Goal: Communication & Community: Ask a question

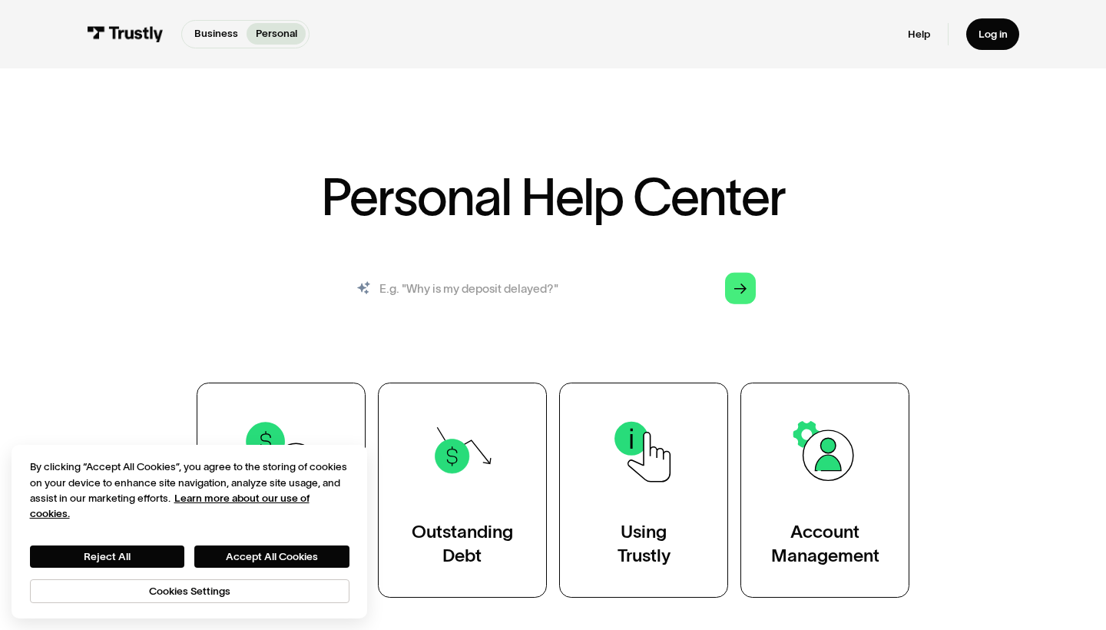
click at [482, 294] on input "search" at bounding box center [552, 288] width 429 height 48
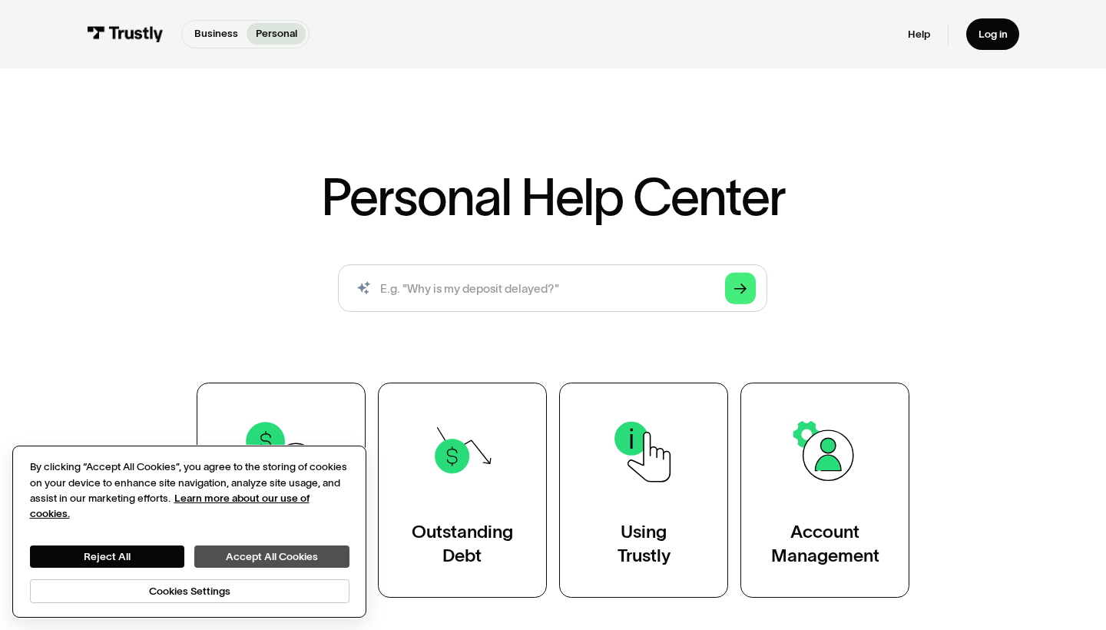
click at [273, 551] on button "Accept All Cookies" at bounding box center [271, 556] width 154 height 22
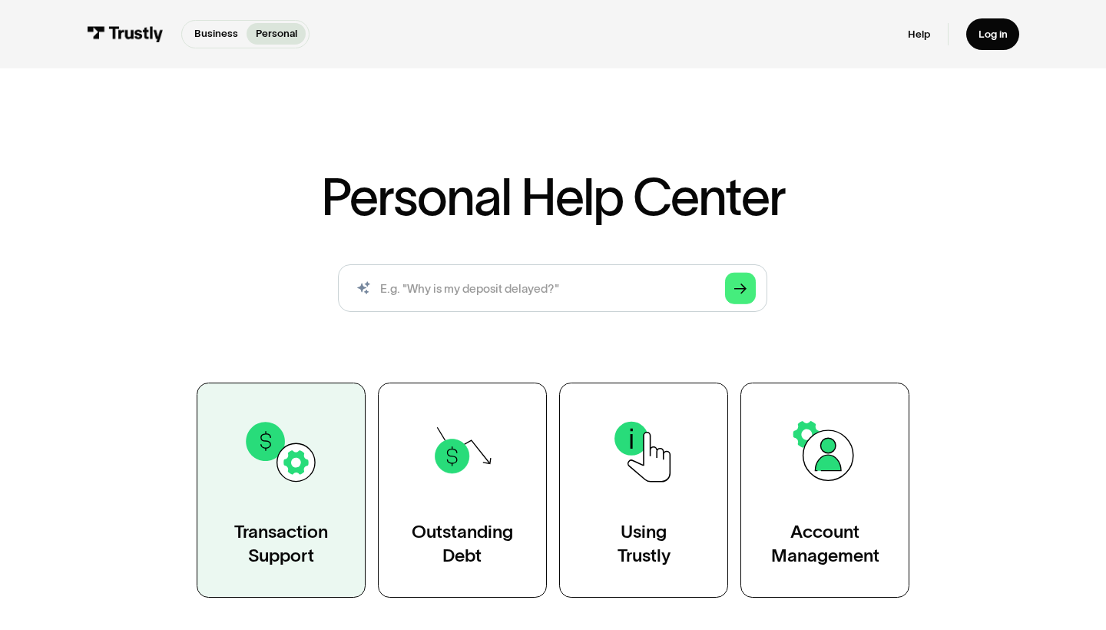
click at [280, 430] on img at bounding box center [281, 451] width 77 height 77
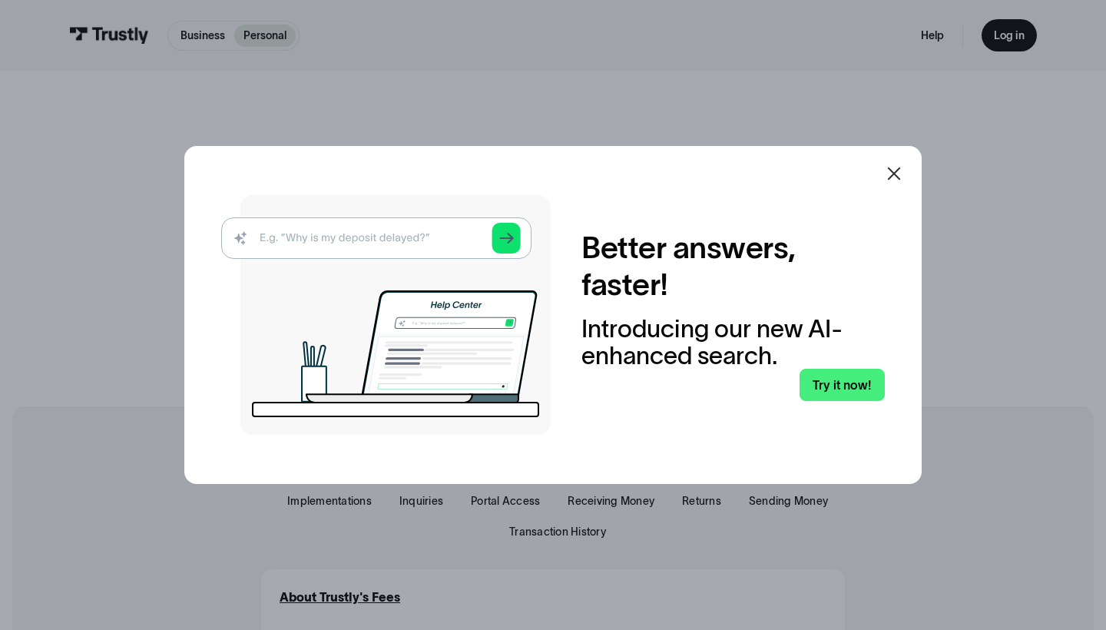
click at [443, 242] on img at bounding box center [386, 315] width 330 height 240
click at [895, 180] on icon at bounding box center [894, 173] width 18 height 18
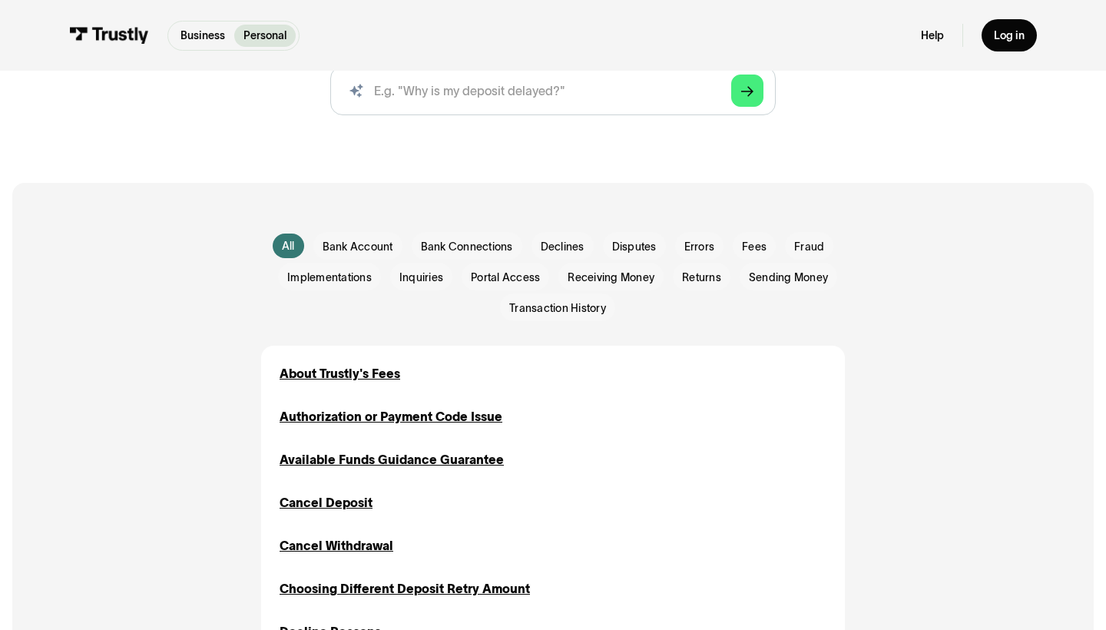
scroll to position [223, 0]
click at [599, 277] on span "Receiving Money" at bounding box center [611, 277] width 87 height 15
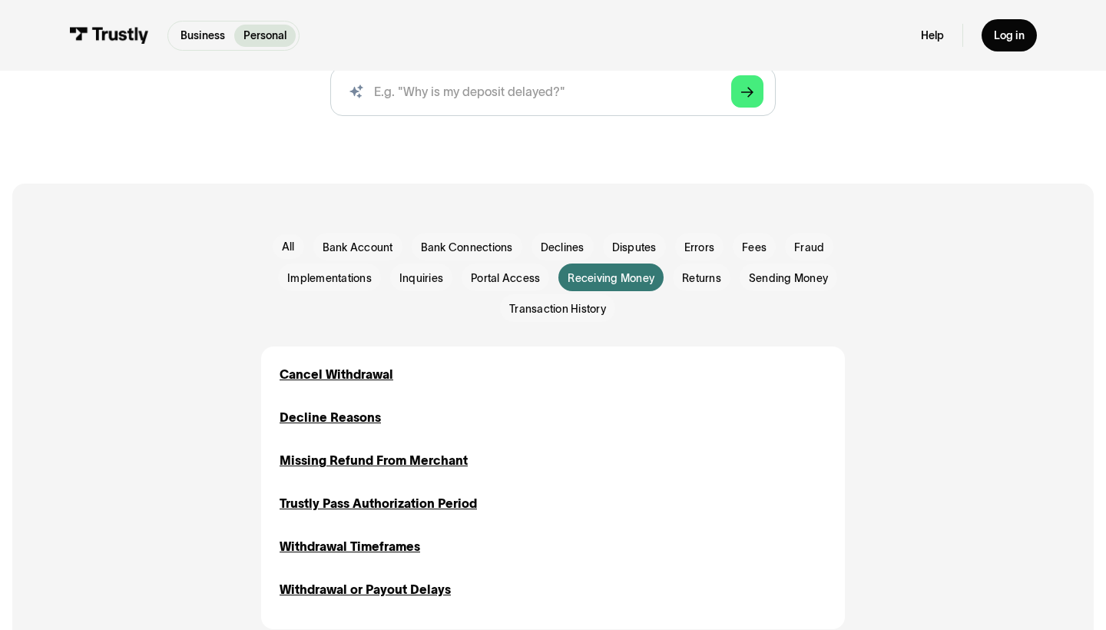
click at [362, 602] on div "Cancel Withdrawal Receiving Money Returns Decline Reasons Declines Errors Inqui…" at bounding box center [553, 487] width 584 height 283
click at [375, 585] on div "Withdrawal or Payout Delays" at bounding box center [365, 589] width 171 height 18
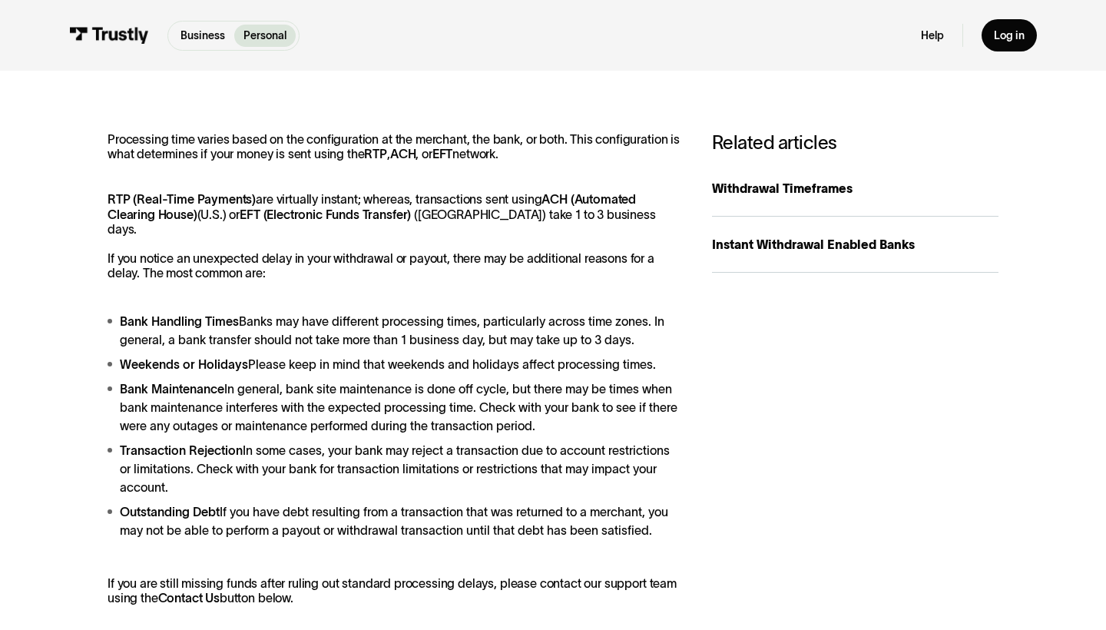
scroll to position [250, 0]
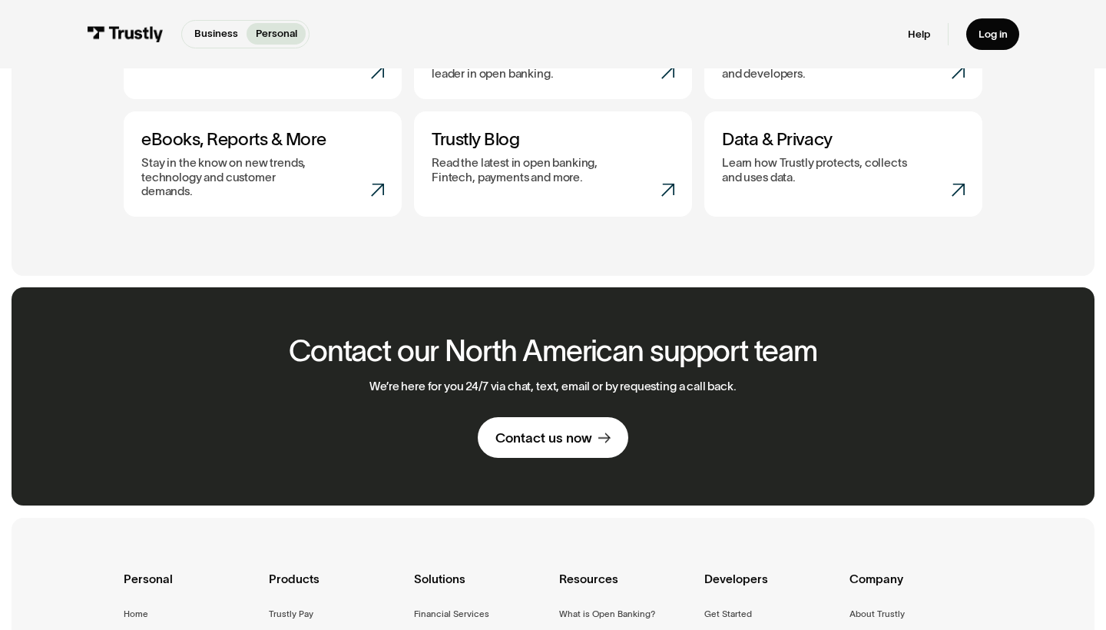
scroll to position [740, 0]
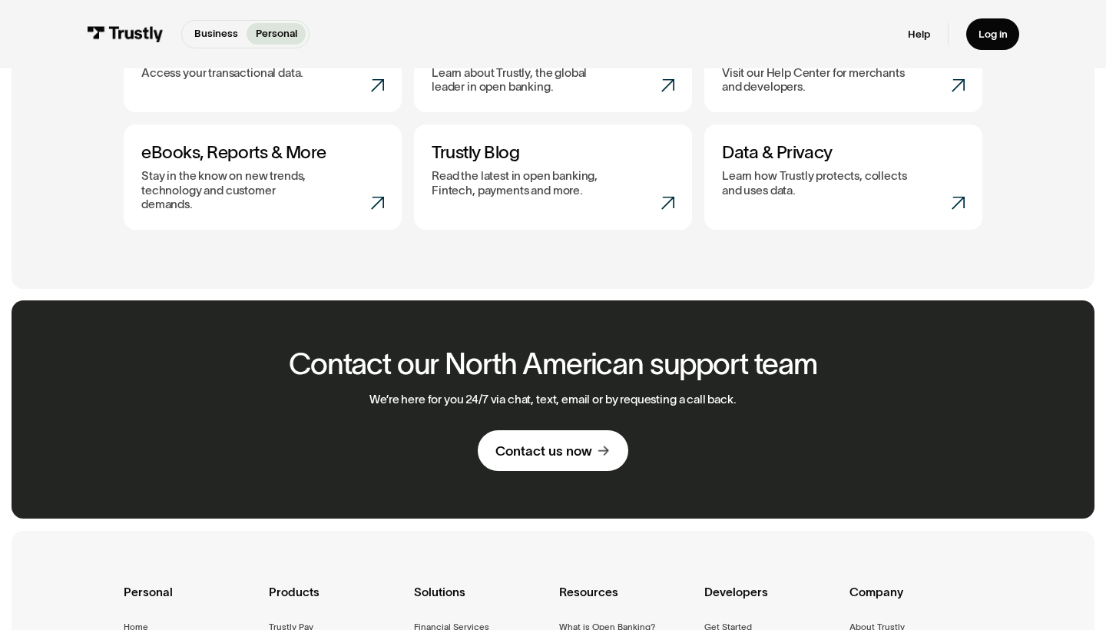
click at [568, 430] on link "Contact us now" at bounding box center [553, 450] width 150 height 41
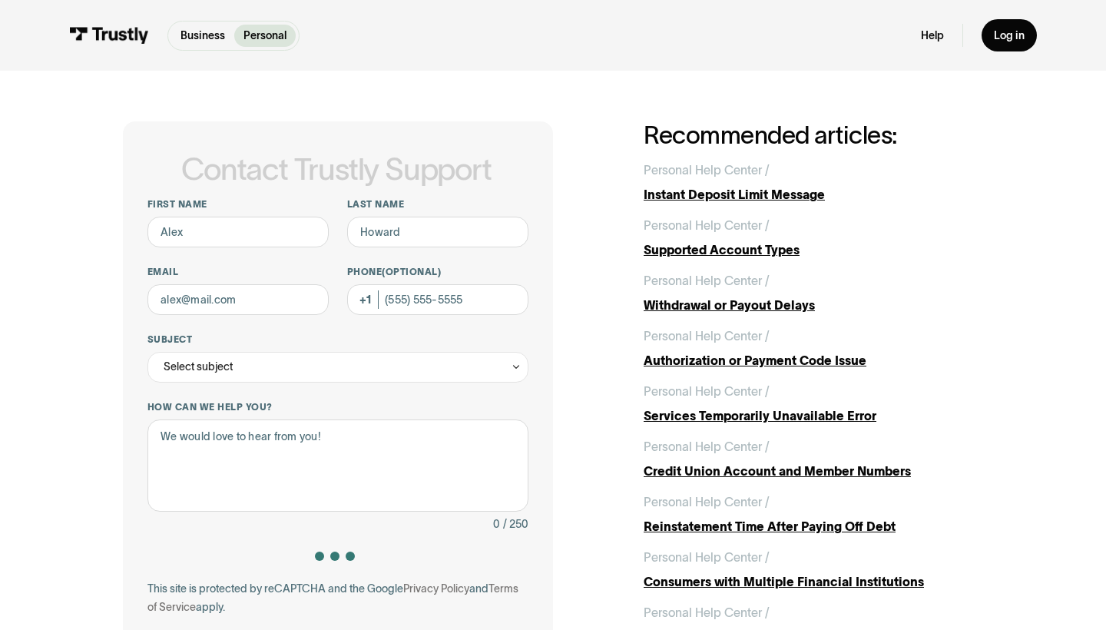
scroll to position [15, 0]
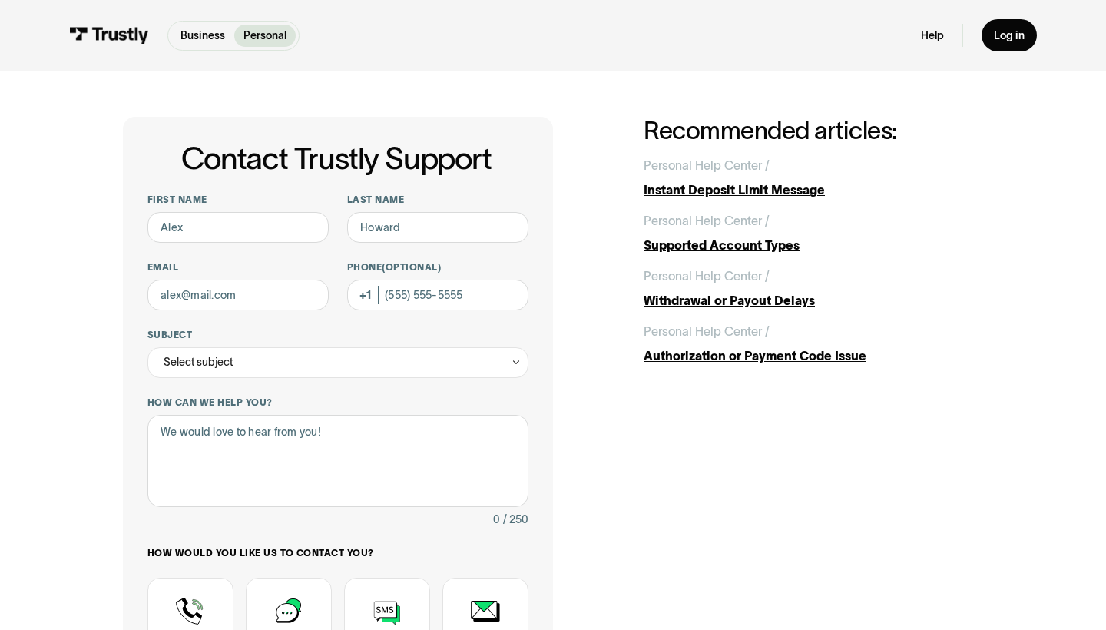
click at [261, 243] on div "First name Last name Email Phone (Optional) Subject Select subject Trustly Repo…" at bounding box center [338, 467] width 381 height 547
click at [240, 218] on input "First name" at bounding box center [238, 227] width 181 height 31
type input "Noah"
type input "Fletcher"
type input "fletcher.noah@gmail.com"
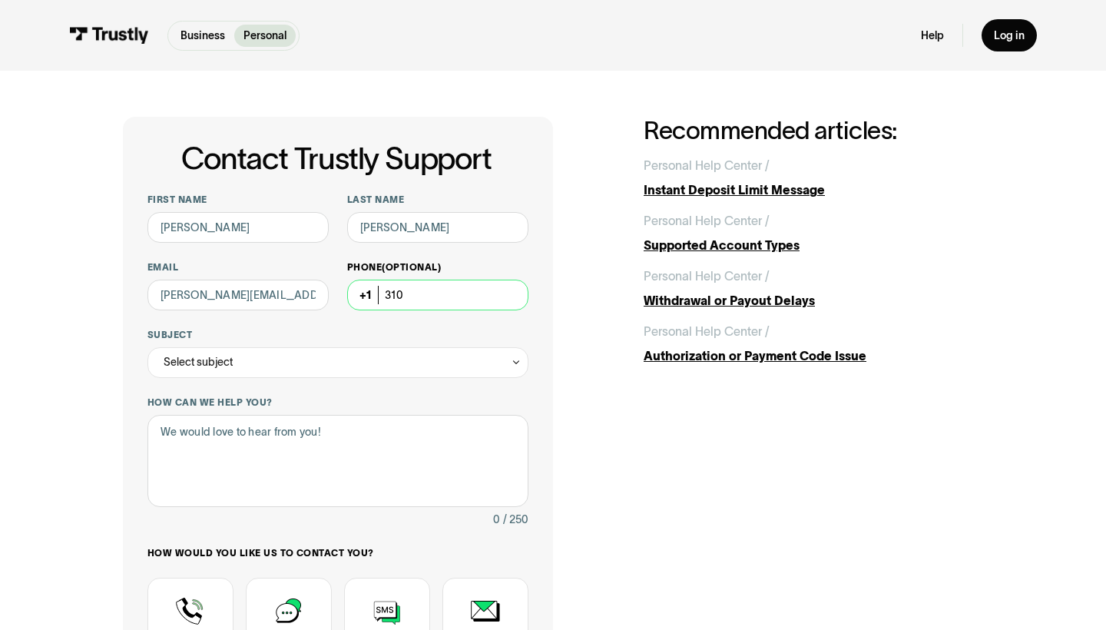
type input "(310) 7"
type input "(310) 738-4233"
click at [329, 363] on div "Select subject" at bounding box center [338, 362] width 381 height 31
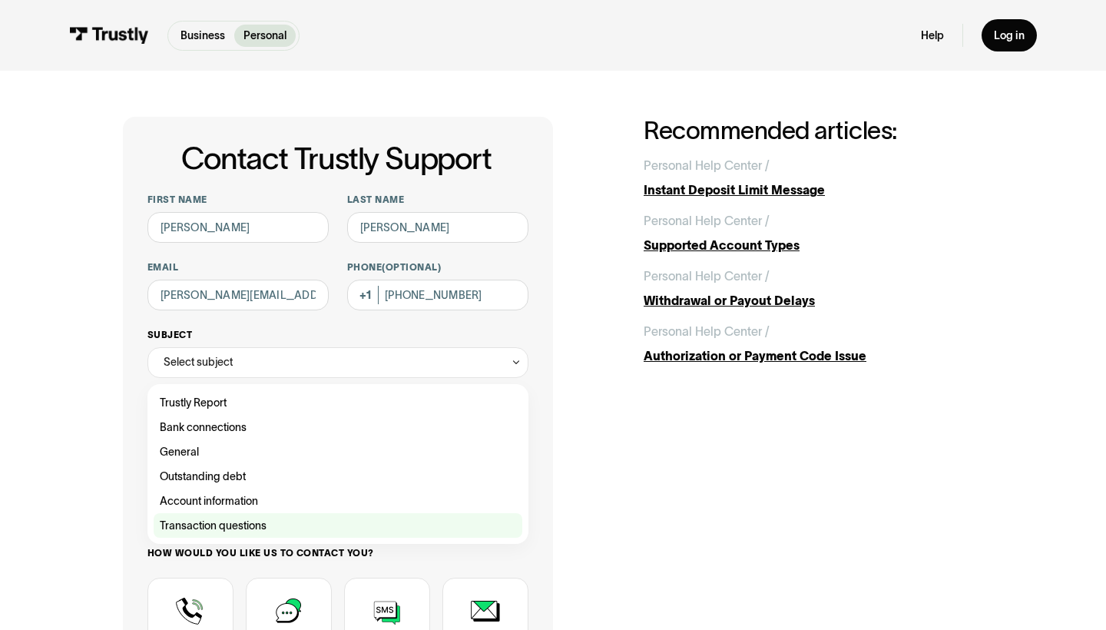
click at [241, 527] on div "Contact Trustly Support" at bounding box center [338, 525] width 369 height 25
type input "**********"
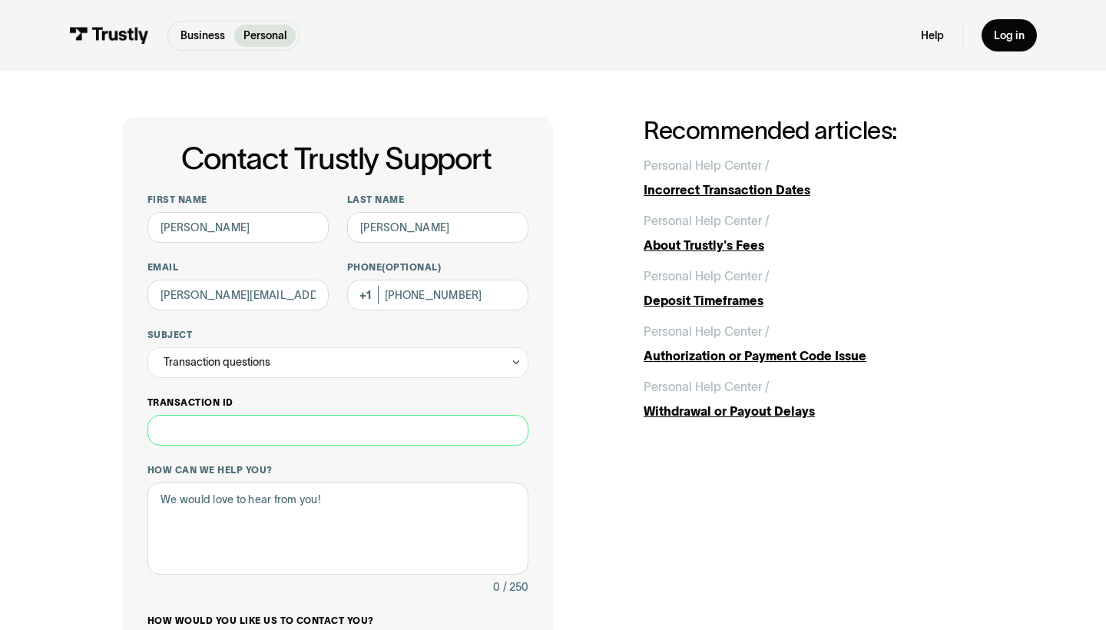
click at [297, 425] on input "Transaction ID" at bounding box center [338, 430] width 381 height 31
click at [303, 432] on input "Transaction ID" at bounding box center [338, 430] width 381 height 31
paste input "**********"
type input "**********"
click at [297, 509] on textarea "How can we help you?" at bounding box center [338, 528] width 381 height 92
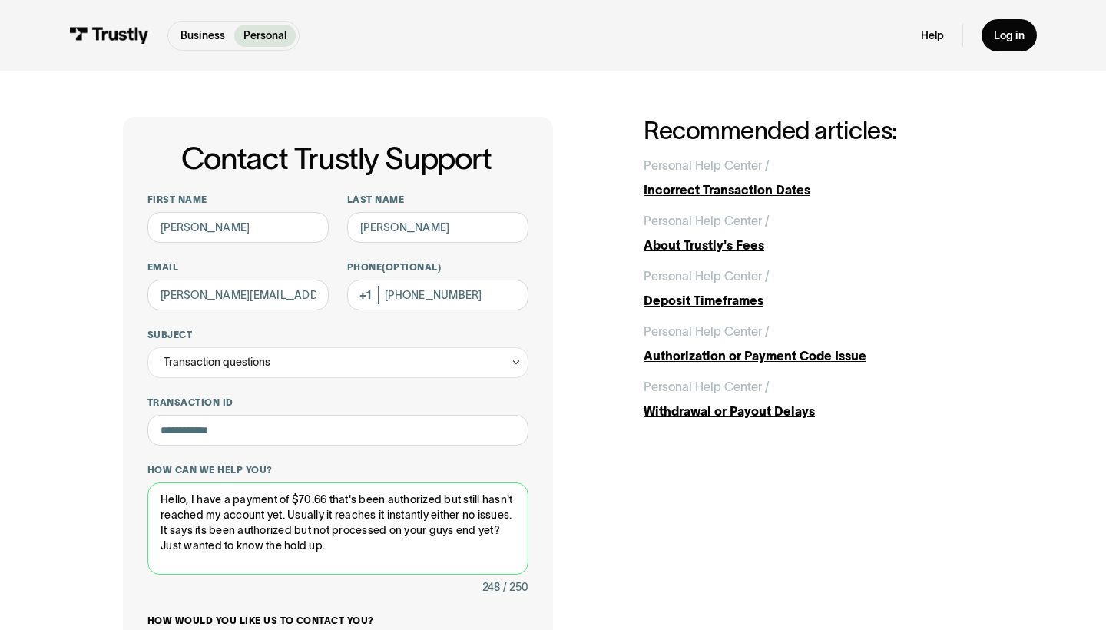
type textarea "Hello, I have a payment of $70.66 that's been authorized but still hasn't reach…"
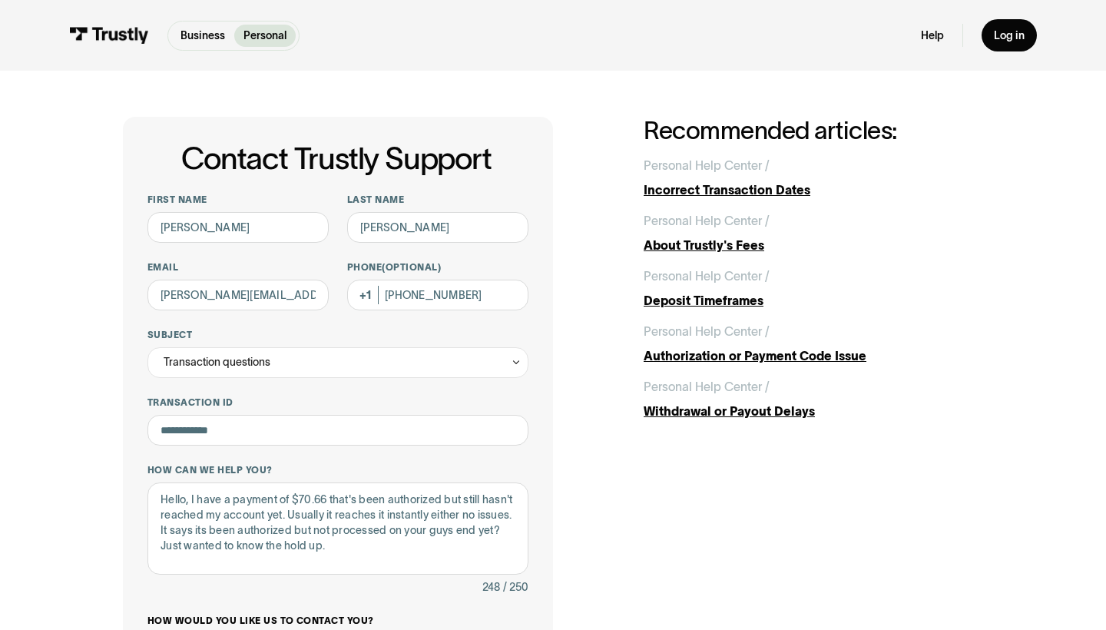
click at [678, 552] on div "**********" at bounding box center [553, 503] width 860 height 773
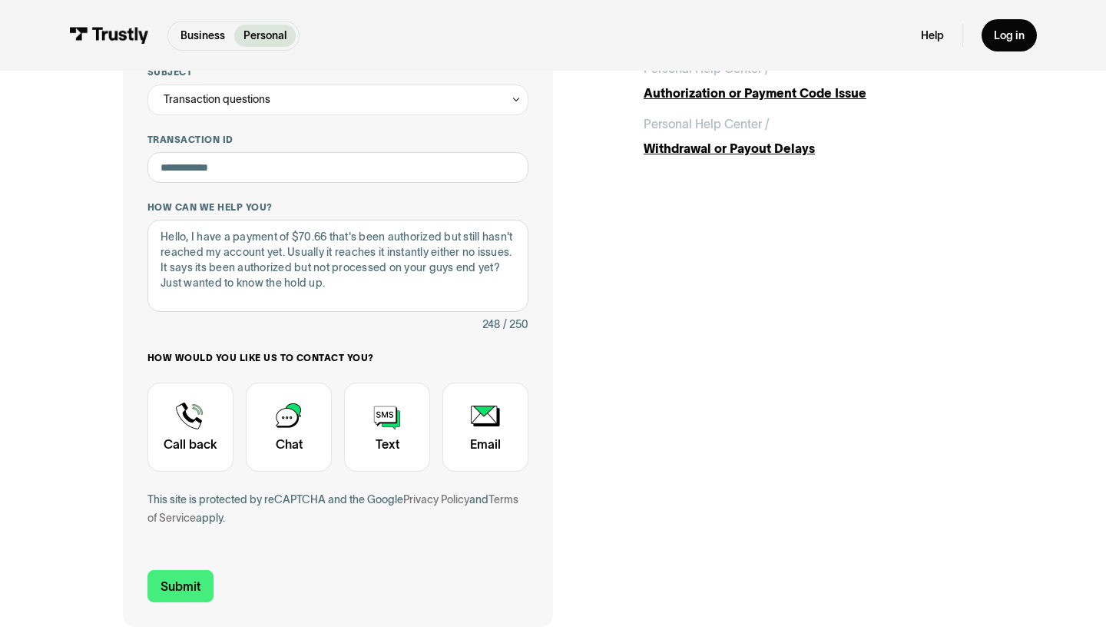
scroll to position [324, 0]
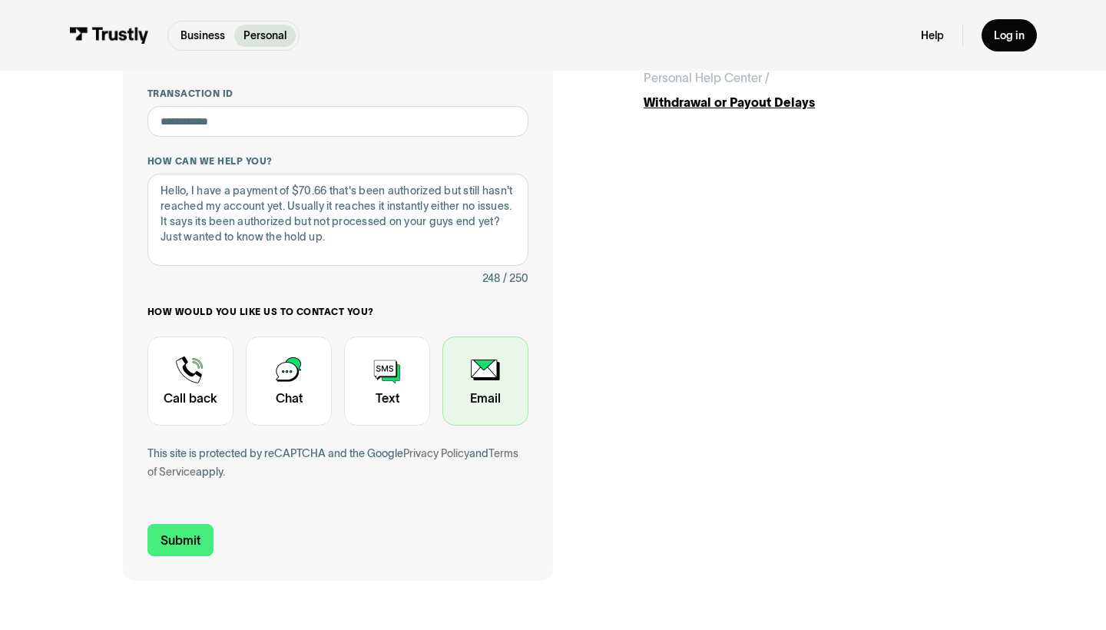
click at [489, 401] on div "Contact Trustly Support" at bounding box center [486, 380] width 86 height 89
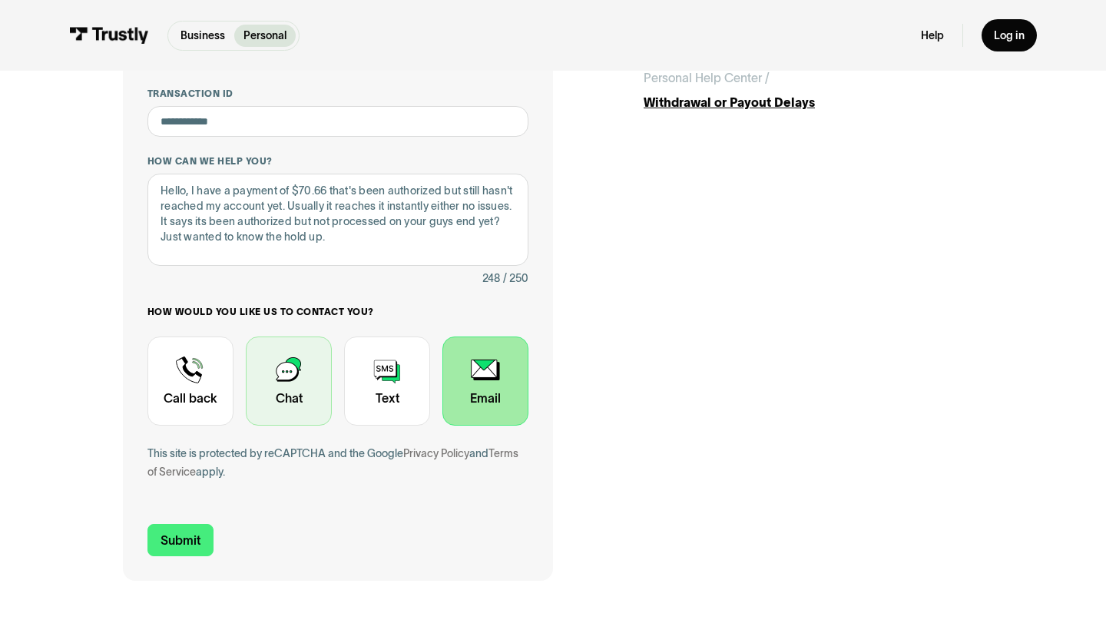
click at [284, 389] on div "Contact Trustly Support" at bounding box center [289, 380] width 86 height 89
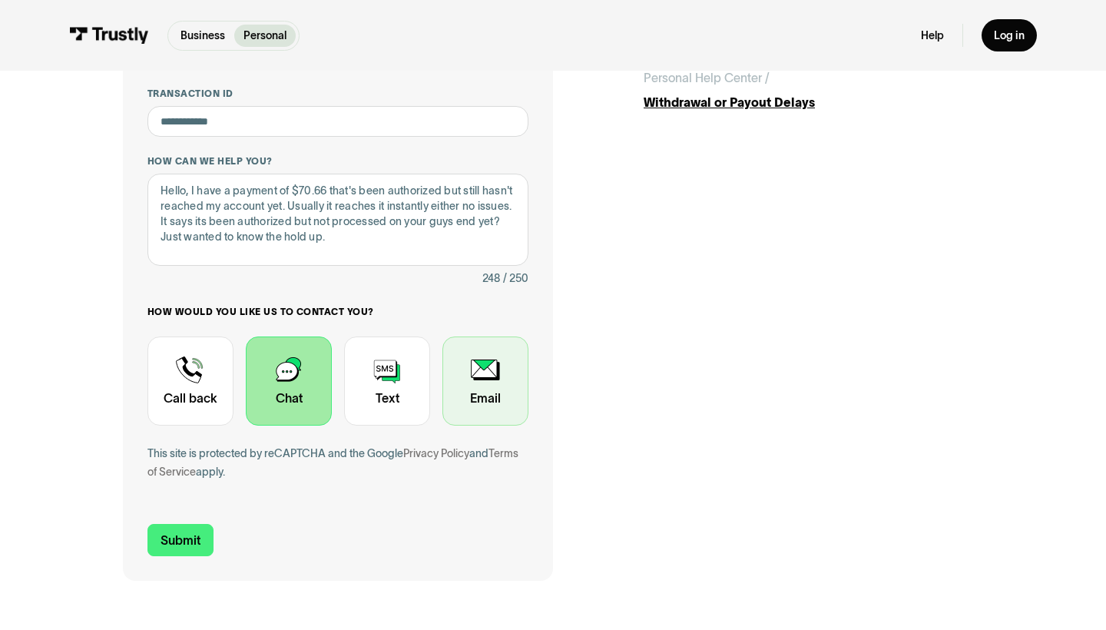
click at [464, 395] on div "Contact Trustly Support" at bounding box center [486, 380] width 86 height 89
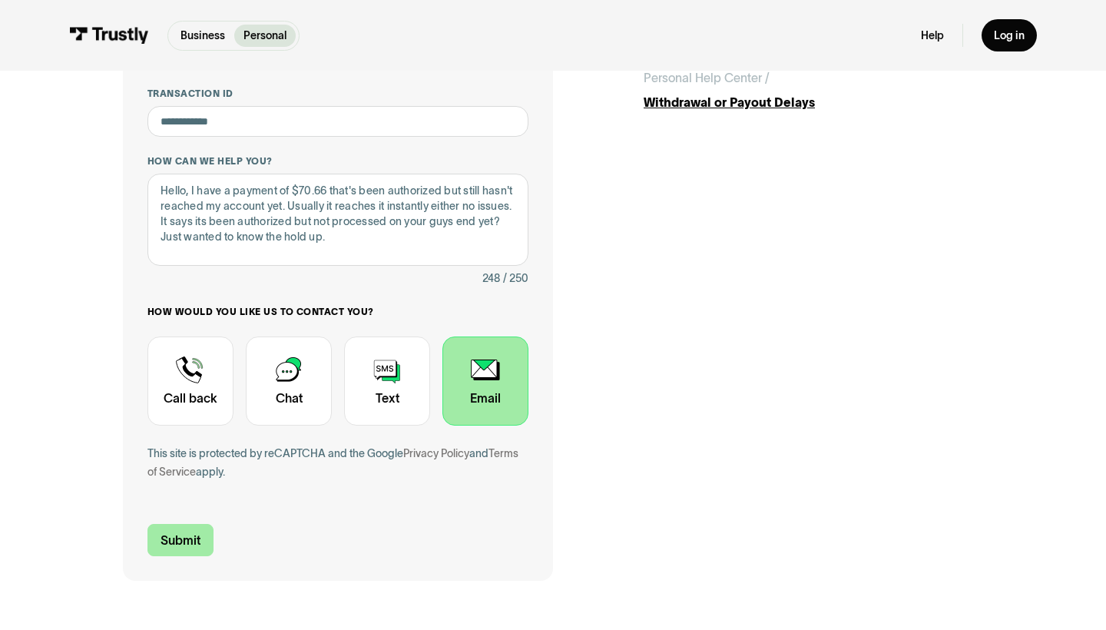
click at [173, 545] on input "Submit" at bounding box center [181, 540] width 66 height 32
type input "+13107384233"
